Goal: Information Seeking & Learning: Find specific fact

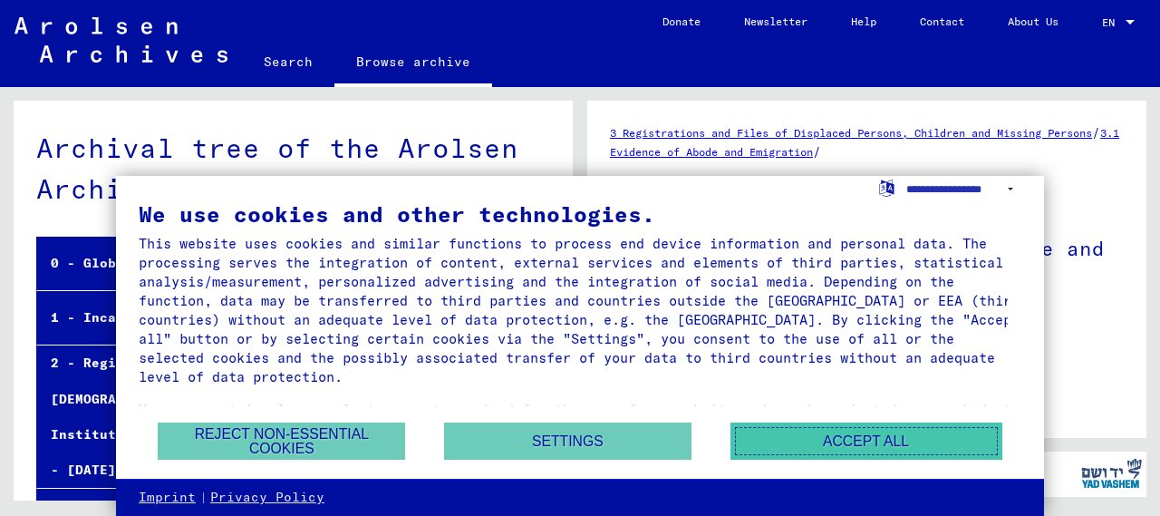
click at [806, 438] on button "Accept all" at bounding box center [866, 440] width 272 height 37
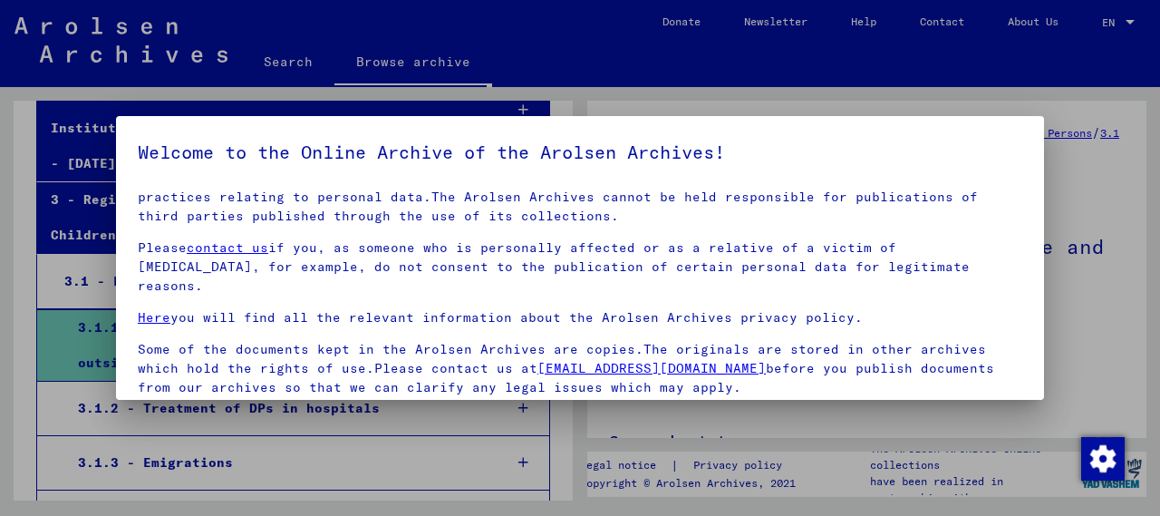
scroll to position [141, 0]
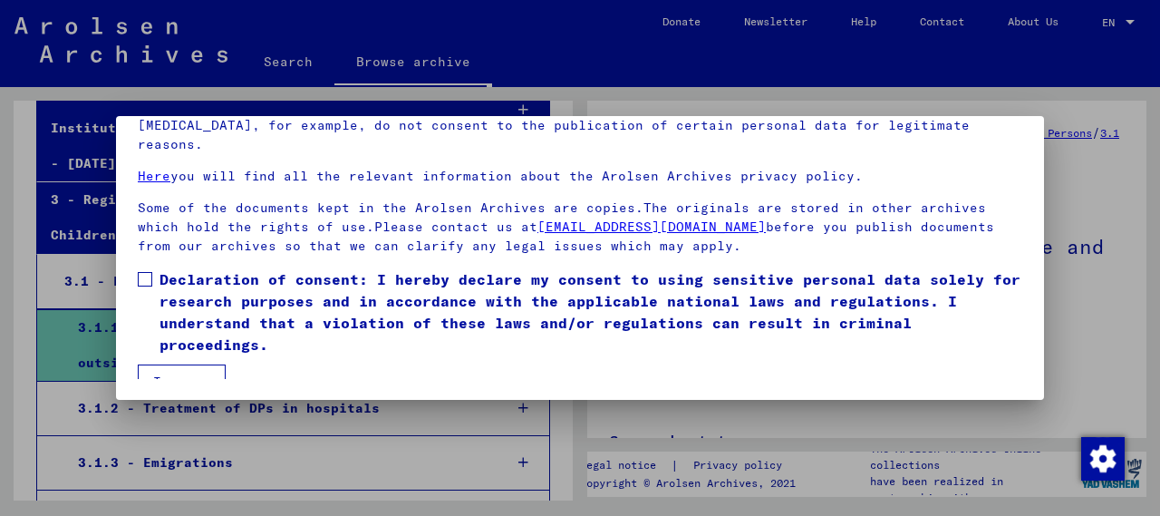
click at [142, 272] on span at bounding box center [145, 279] width 14 height 14
click at [198, 364] on button "I agree" at bounding box center [182, 381] width 88 height 34
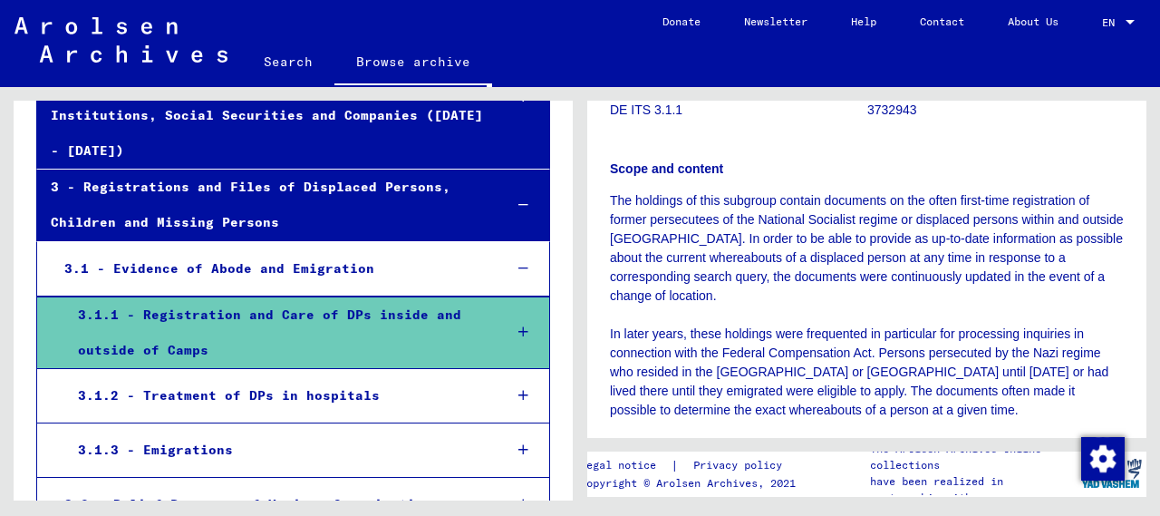
scroll to position [0, 0]
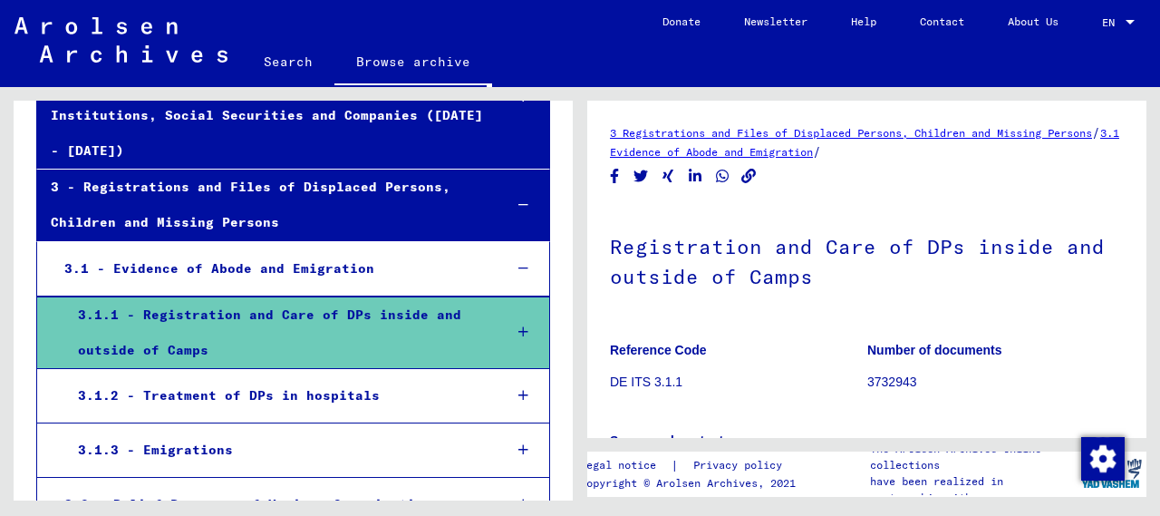
click at [518, 325] on icon at bounding box center [523, 331] width 10 height 13
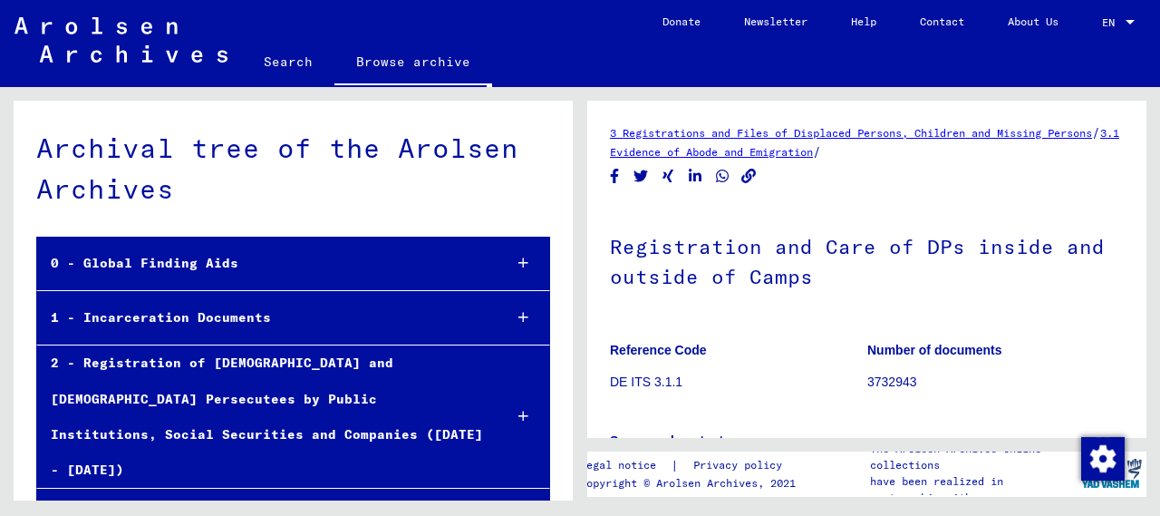
click at [616, 140] on link "3 Registrations and Files of Displaced Persons, Children and Missing Persons" at bounding box center [851, 133] width 482 height 14
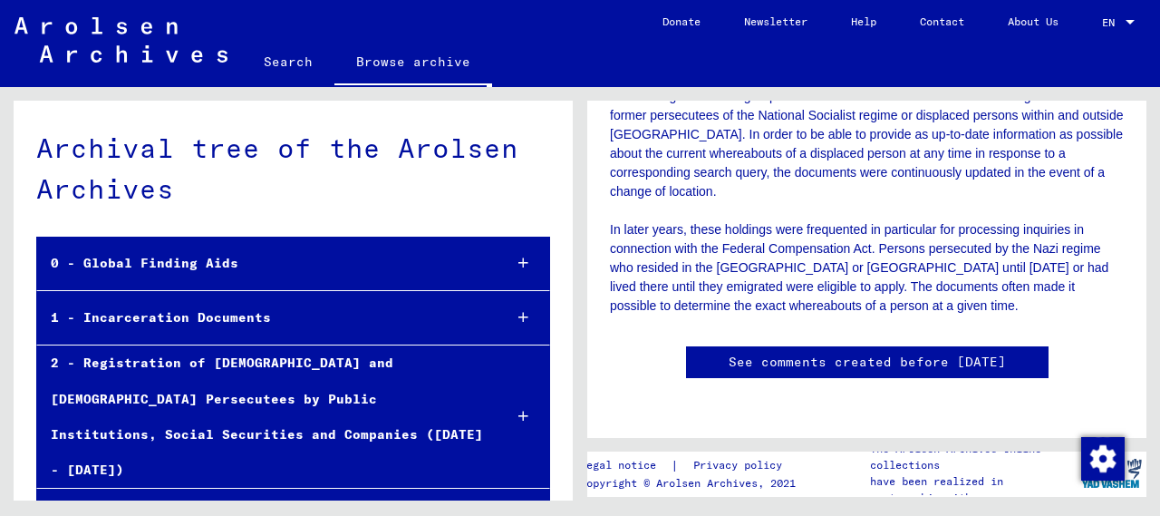
scroll to position [906, 0]
click at [279, 63] on link "Search" at bounding box center [288, 61] width 92 height 43
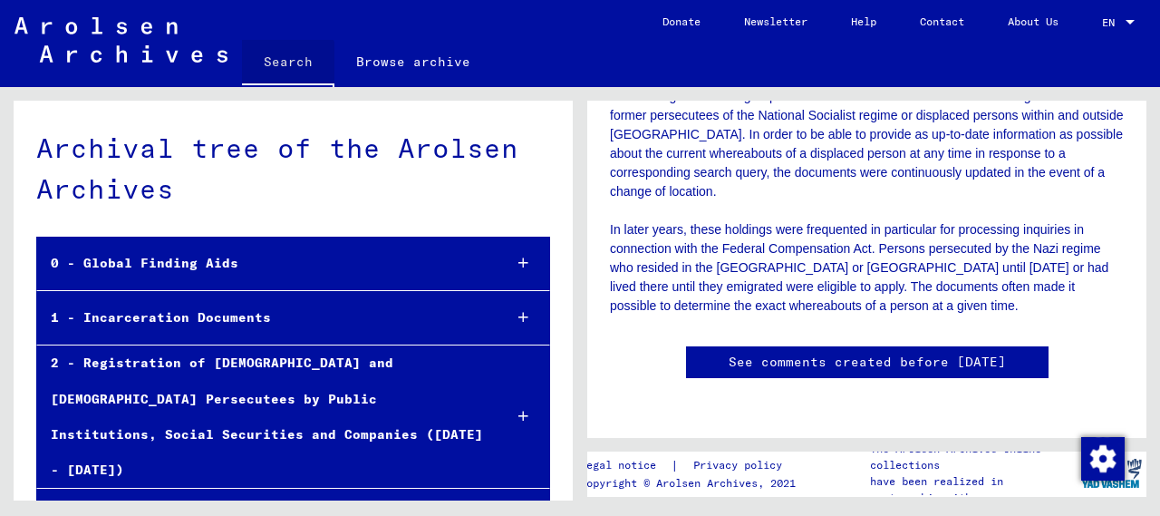
click at [280, 63] on link "Search" at bounding box center [288, 63] width 92 height 47
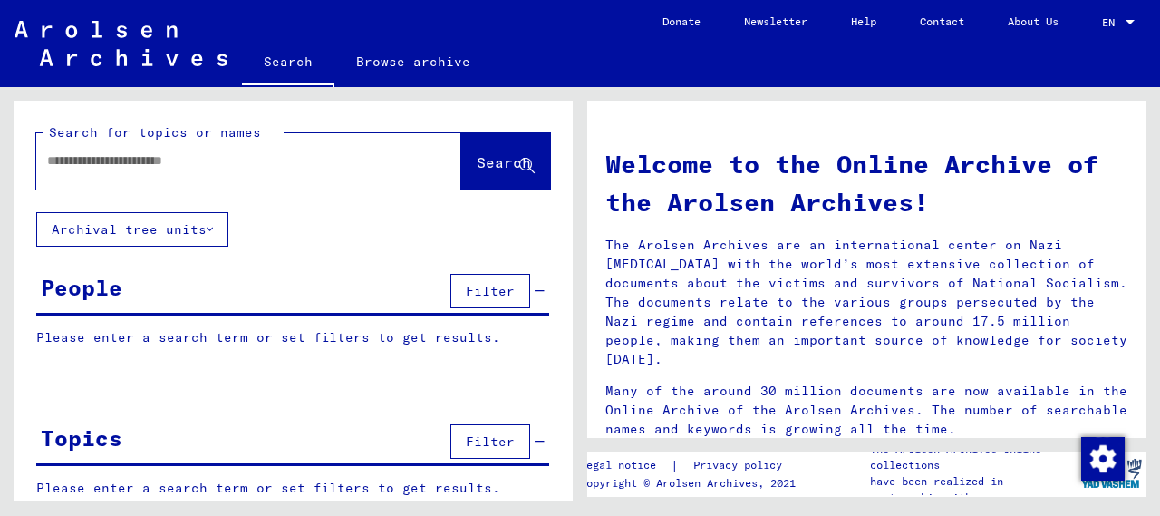
drag, startPoint x: 198, startPoint y: 153, endPoint x: 122, endPoint y: 385, distance: 244.1
click at [122, 385] on div at bounding box center [293, 385] width 559 height 23
paste input "**********"
click at [477, 169] on span "Search" at bounding box center [504, 162] width 54 height 18
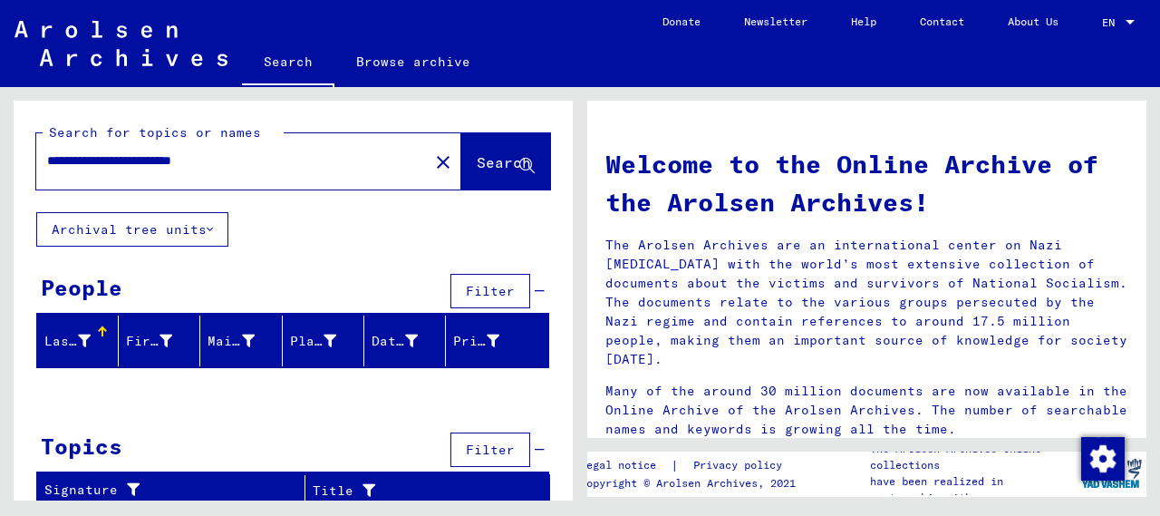
scroll to position [4, 0]
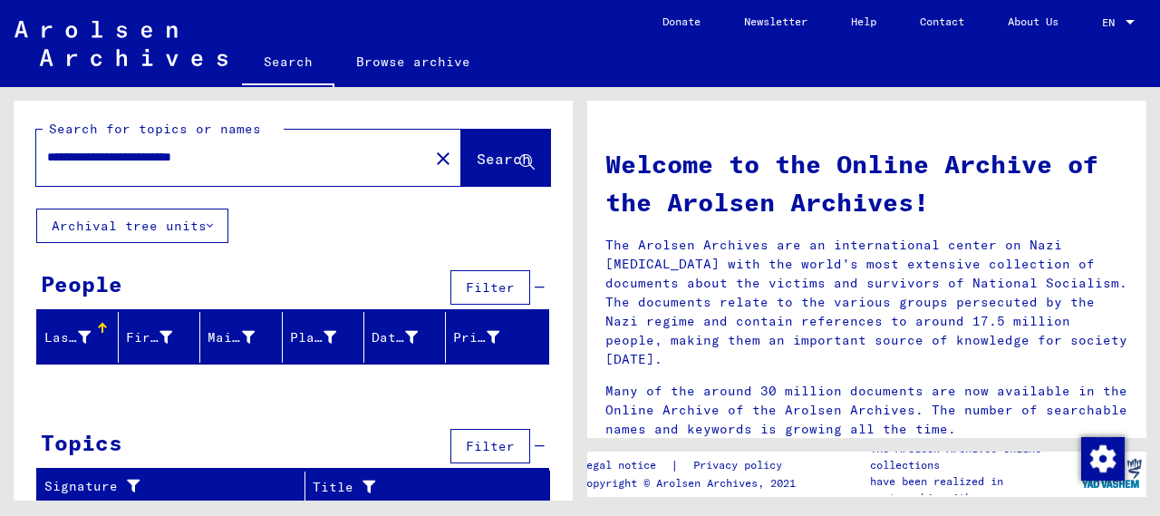
click at [212, 219] on icon at bounding box center [210, 225] width 6 height 13
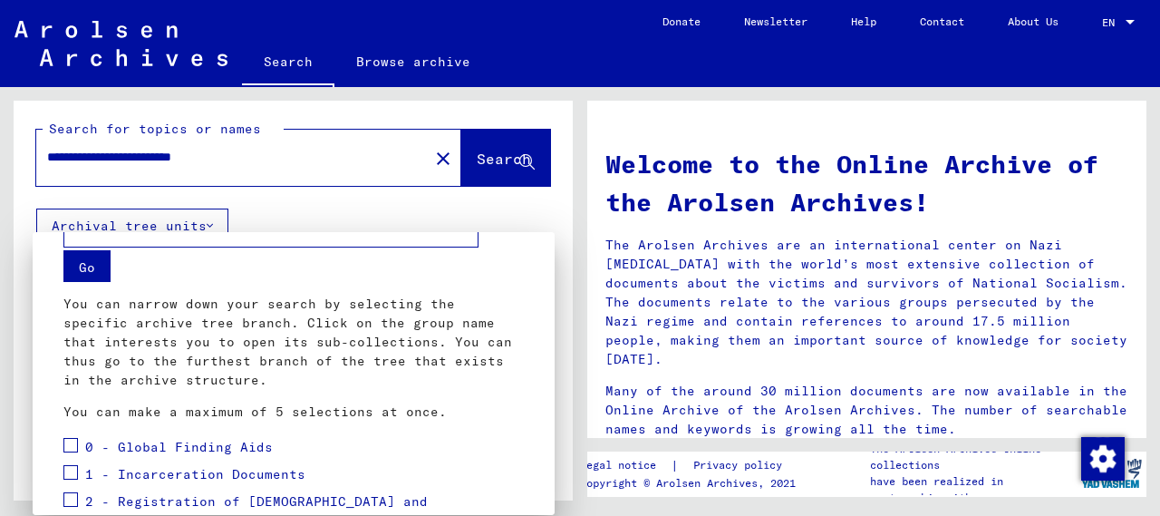
scroll to position [0, 0]
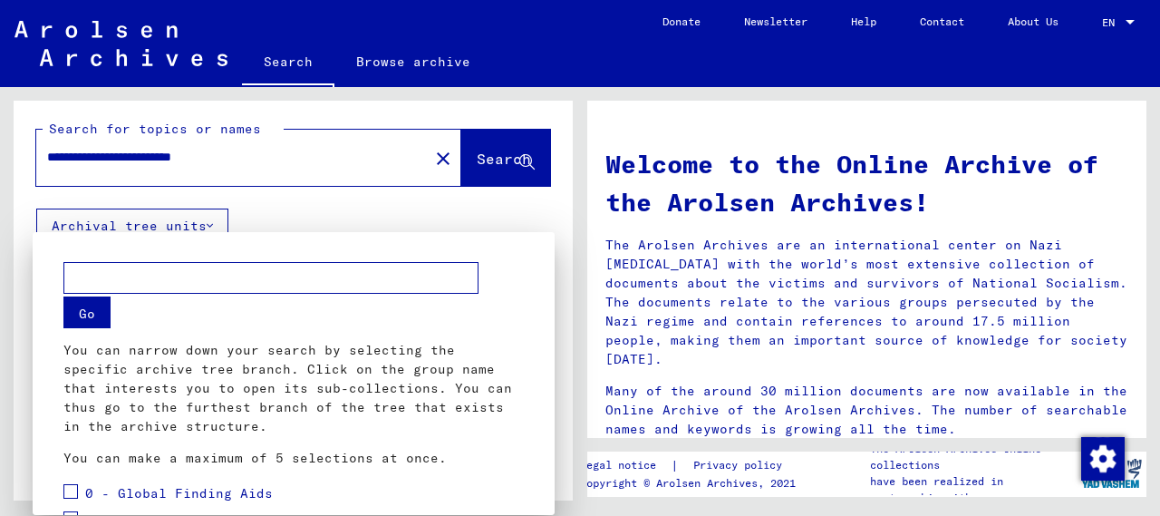
click at [266, 159] on div at bounding box center [580, 258] width 1160 height 516
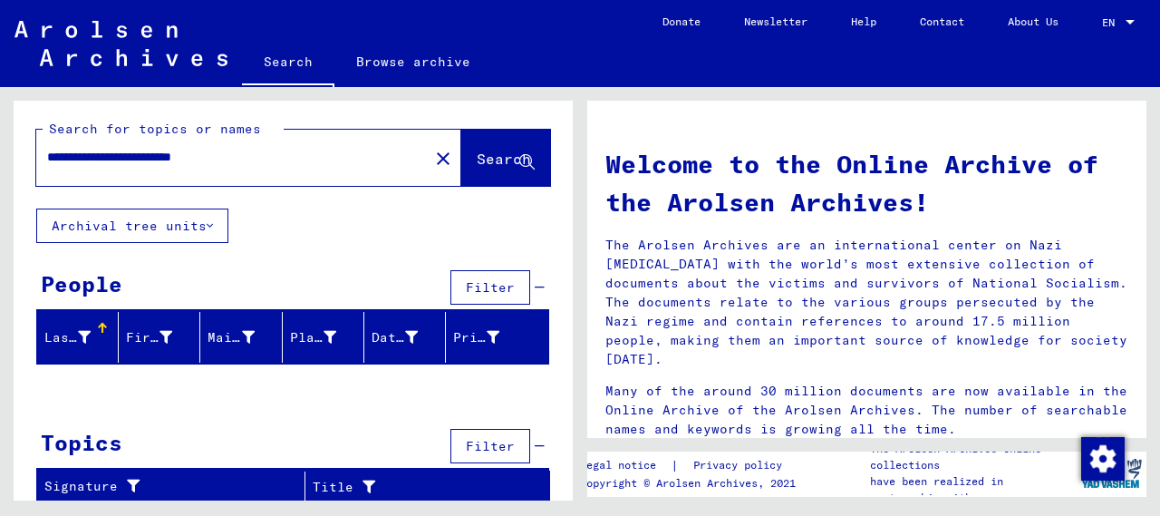
click at [206, 149] on input "**********" at bounding box center [227, 157] width 360 height 19
type input "*******"
click at [477, 159] on span "Search" at bounding box center [504, 158] width 54 height 18
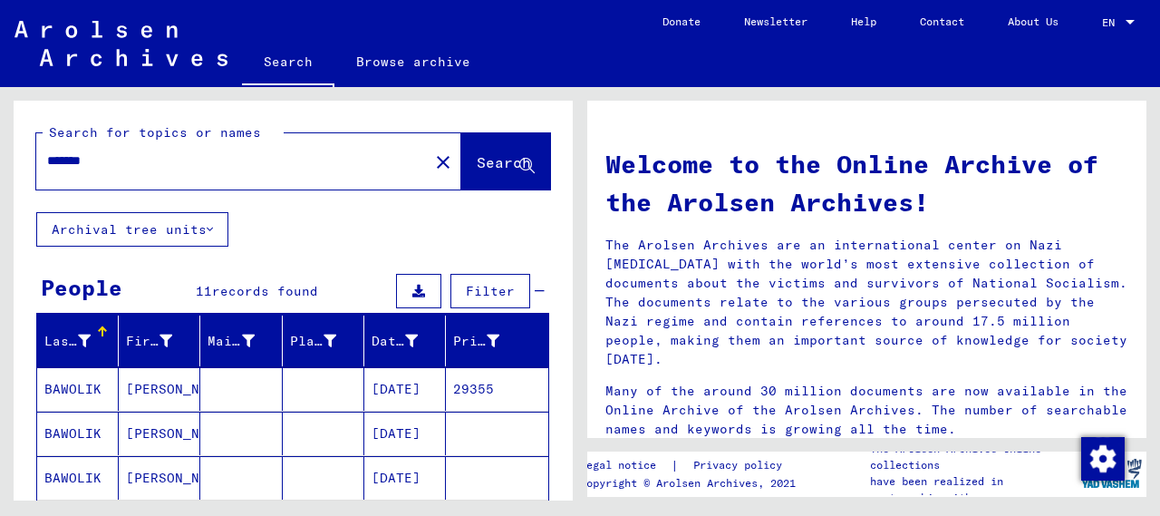
drag, startPoint x: 127, startPoint y: 164, endPoint x: 7, endPoint y: 149, distance: 120.5
click at [7, 149] on div "Search for topics or names ******* close Search Archival tree units People 11 r…" at bounding box center [290, 293] width 580 height 413
type input "*"
type input "********"
click at [477, 169] on span "Search" at bounding box center [504, 162] width 54 height 18
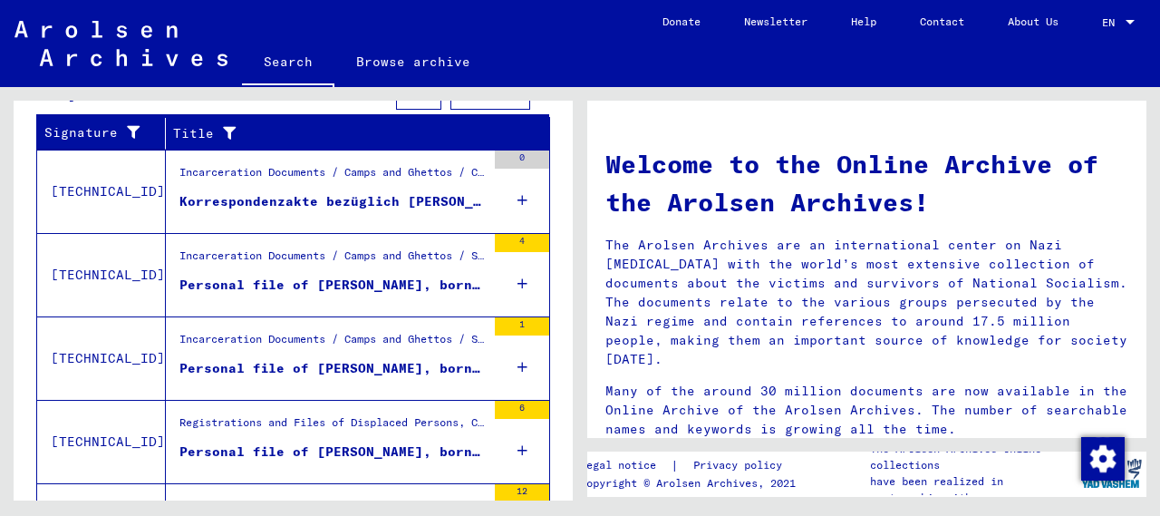
scroll to position [474, 0]
